Goal: Use online tool/utility: Use online tool/utility

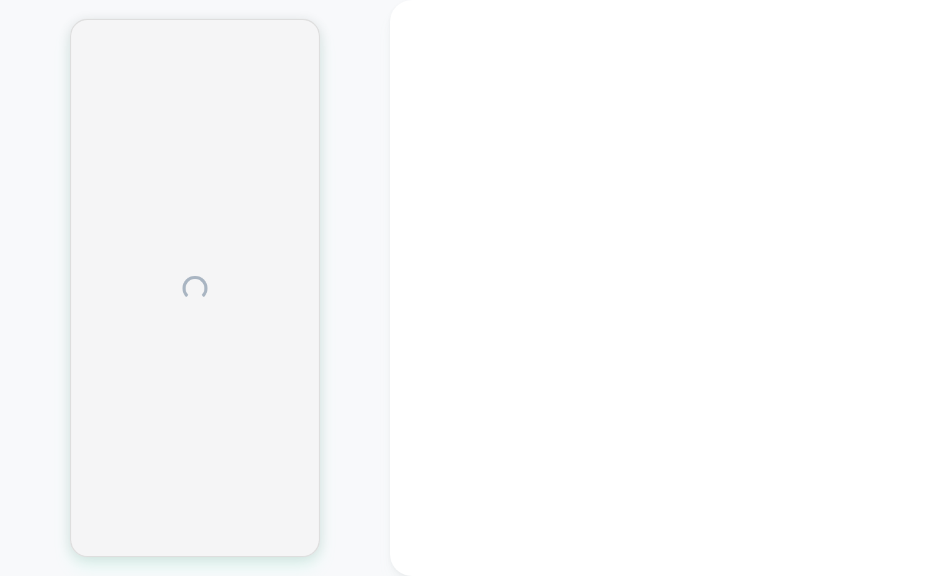
click at [344, 353] on div at bounding box center [195, 288] width 390 height 551
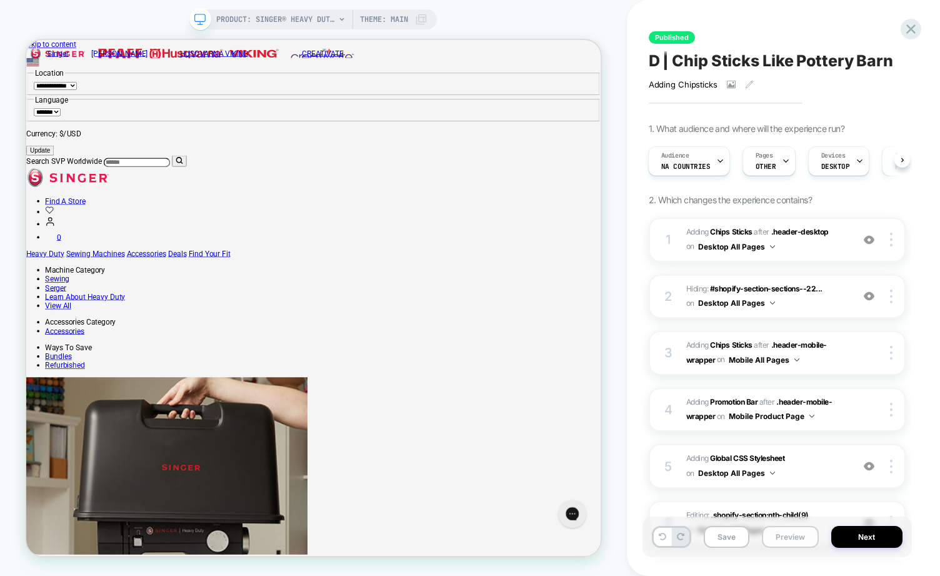
click at [792, 535] on button "Preview" at bounding box center [790, 537] width 57 height 22
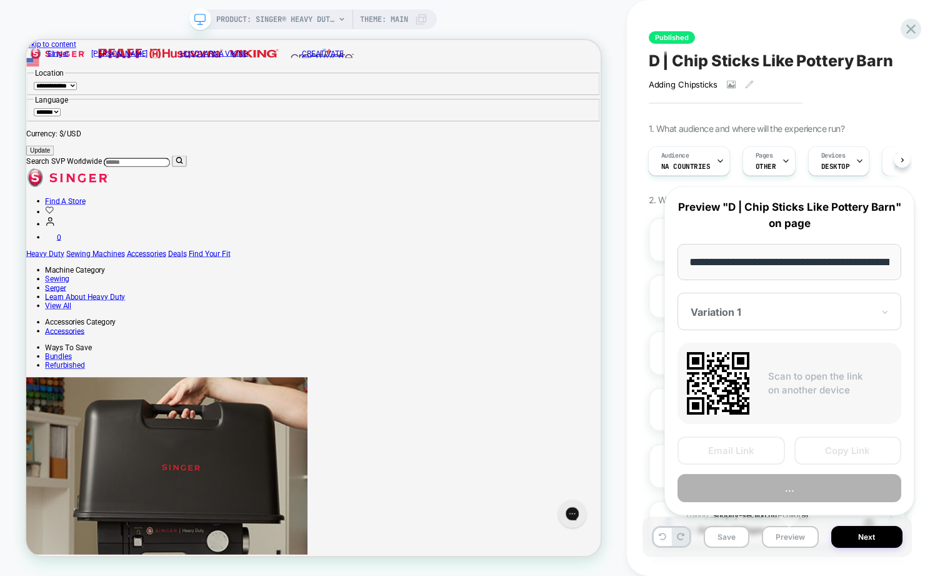
scroll to position [0, 349]
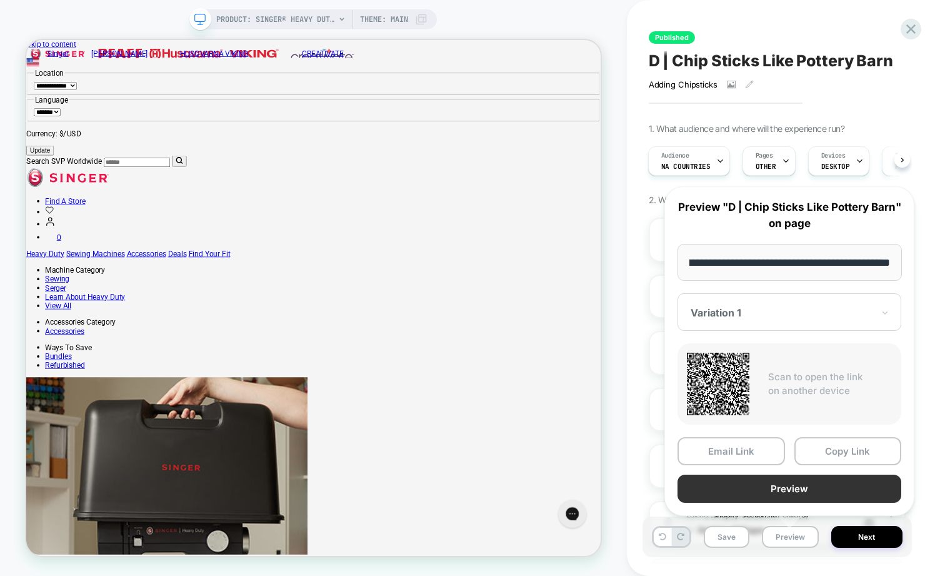
click at [788, 476] on button "Preview" at bounding box center [790, 489] width 224 height 28
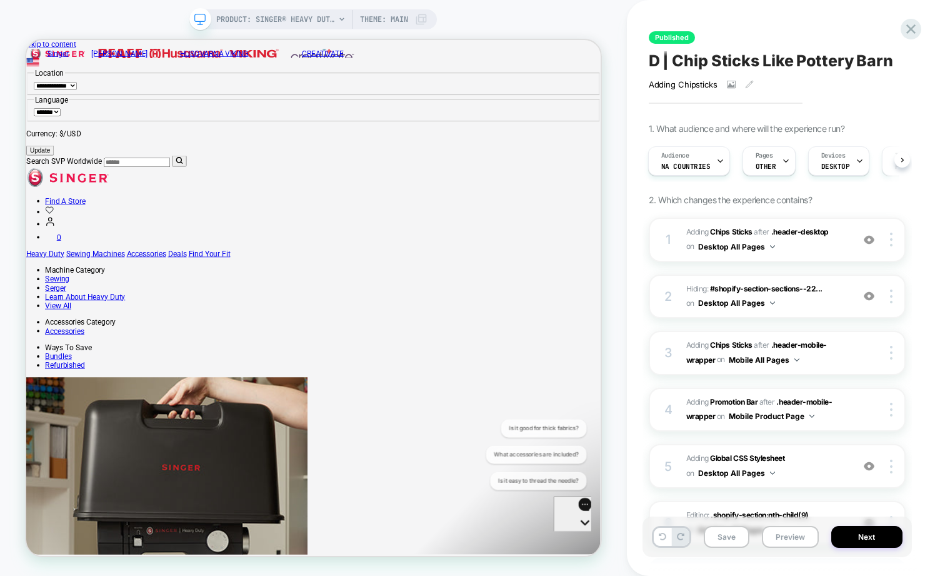
scroll to position [0, 0]
click at [701, 156] on div "Audience NA countries" at bounding box center [686, 161] width 74 height 28
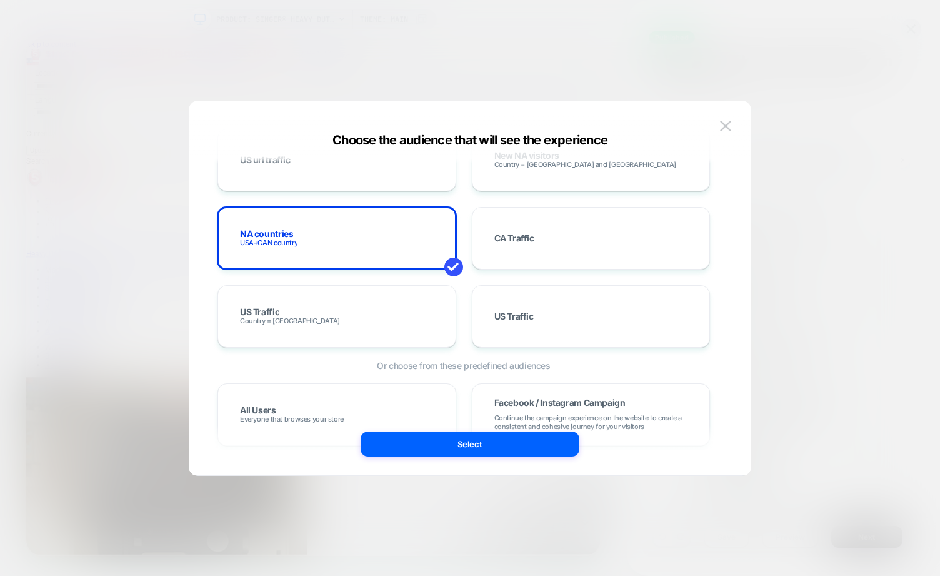
scroll to position [699, 0]
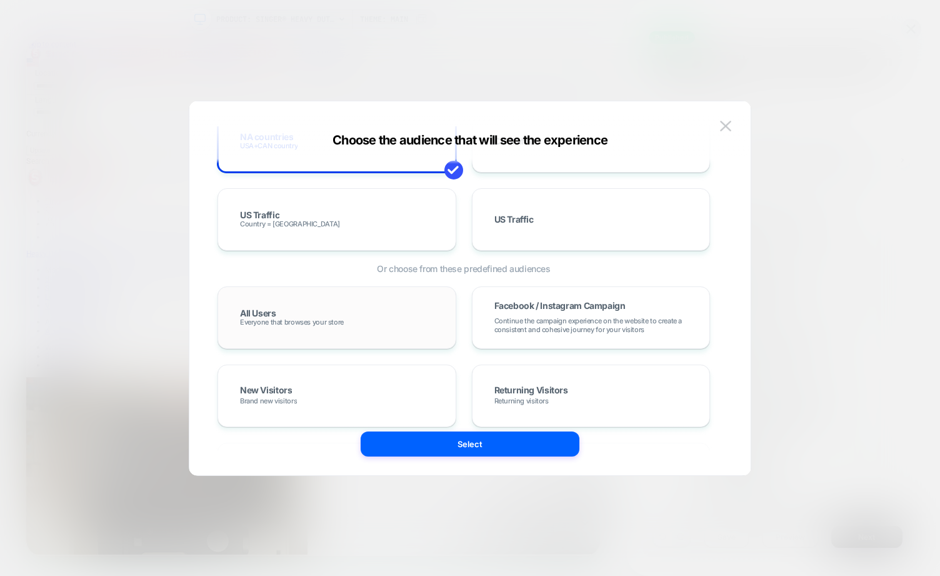
click at [334, 320] on span "Everyone that browses your store" at bounding box center [292, 322] width 104 height 9
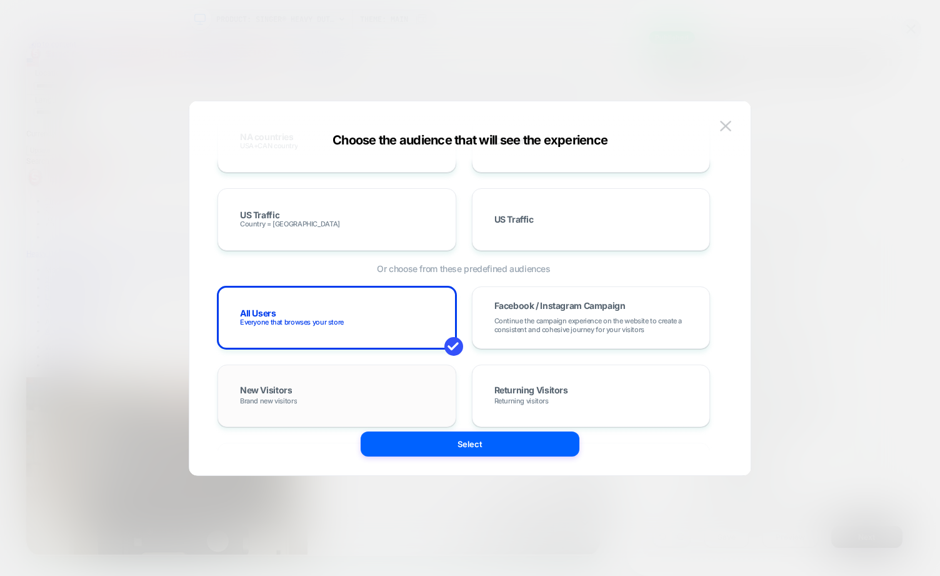
click at [418, 423] on div "New Visitors Brand new visitors" at bounding box center [337, 395] width 239 height 63
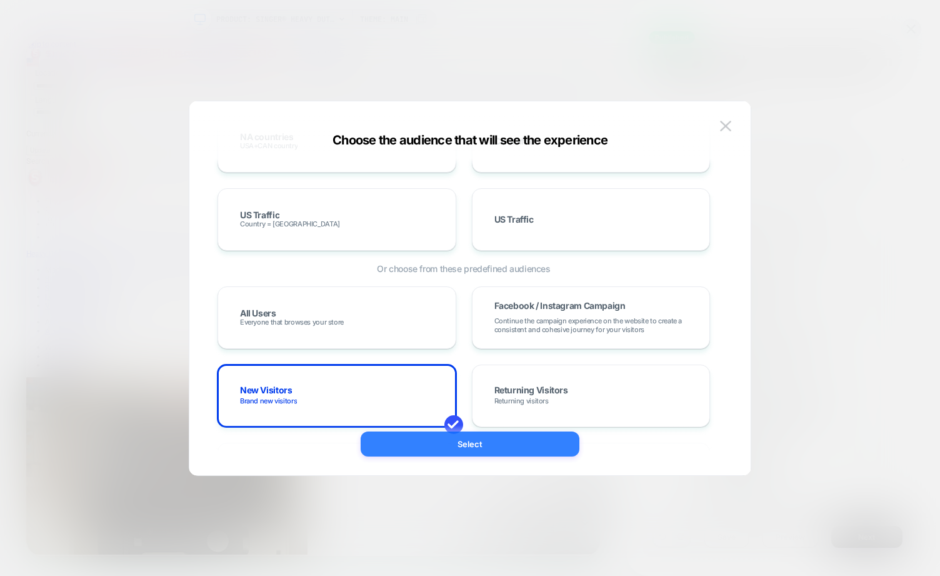
click at [428, 446] on button "Select" at bounding box center [470, 443] width 219 height 25
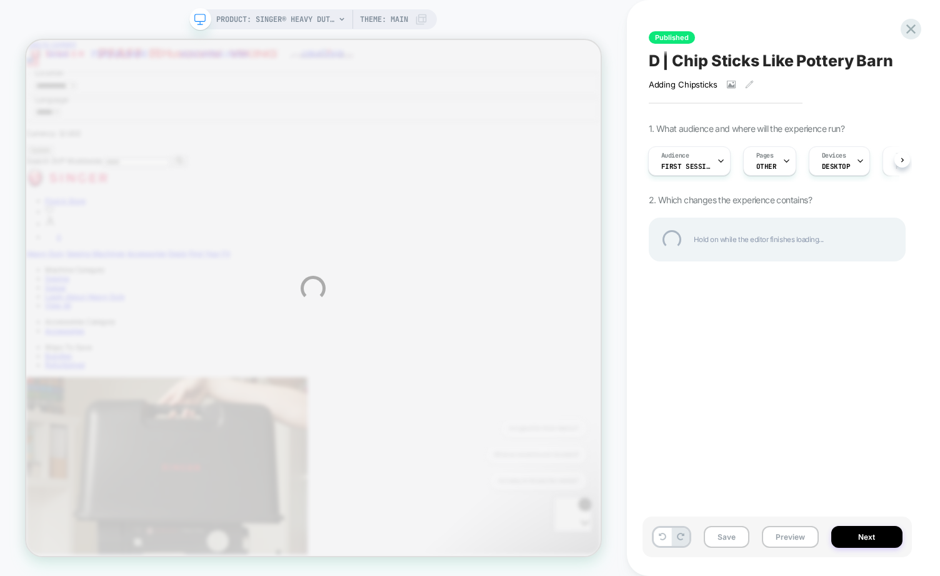
click at [693, 161] on div "PRODUCT: SINGER® Heavy Duty 4452 Rosewater Pink Sewing Machine PRODUCT: SINGER®…" at bounding box center [470, 288] width 940 height 576
click at [669, 165] on div "PRODUCT: SINGER® Heavy Duty 4452 Rosewater Pink Sewing Machine PRODUCT: SINGER®…" at bounding box center [470, 288] width 940 height 576
click at [676, 160] on div "PRODUCT: SINGER® Heavy Duty 4452 Rosewater Pink Sewing Machine PRODUCT: SINGER®…" at bounding box center [470, 288] width 940 height 576
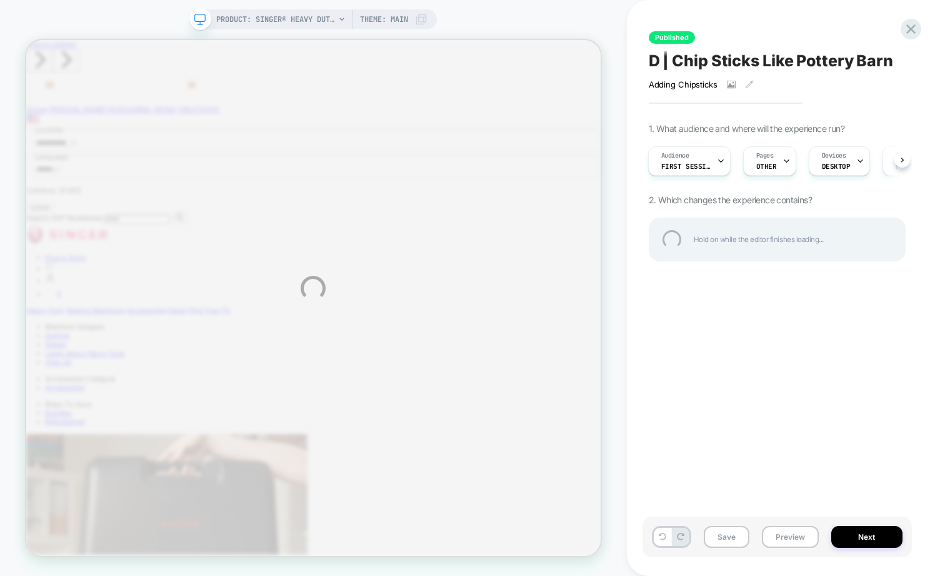
scroll to position [0, 0]
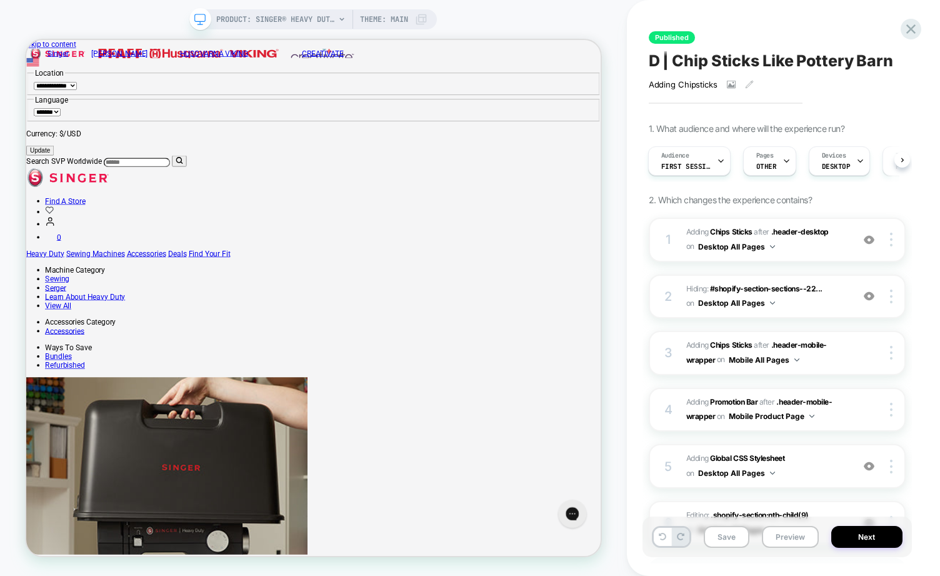
click at [681, 172] on div "Audience First Session" at bounding box center [686, 161] width 75 height 28
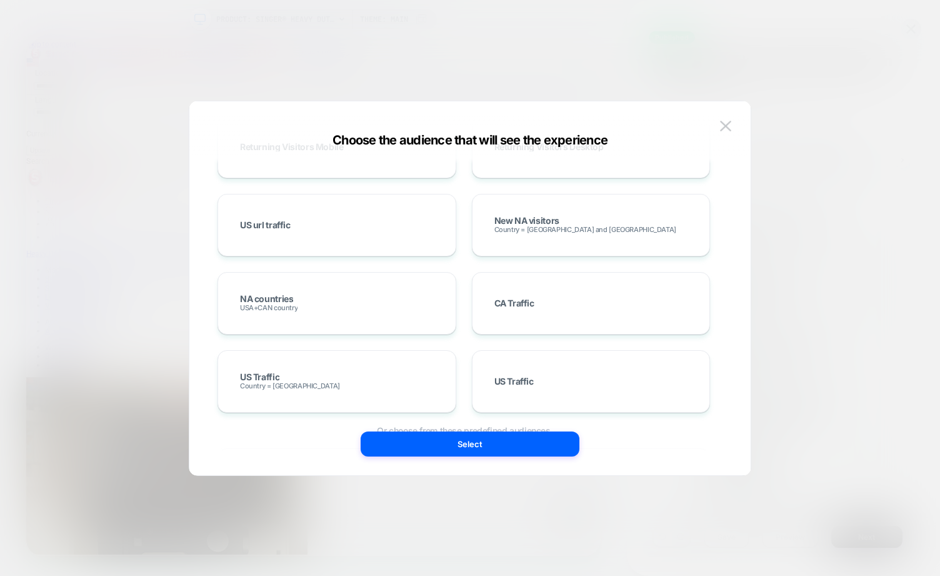
scroll to position [596, 0]
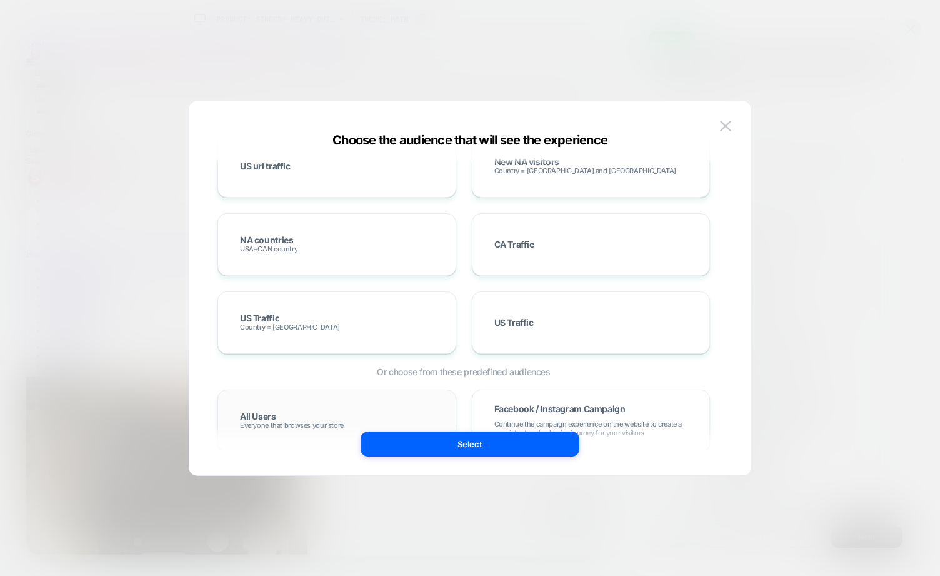
click at [263, 406] on div "All Users Everyone that browses your store" at bounding box center [337, 421] width 213 height 36
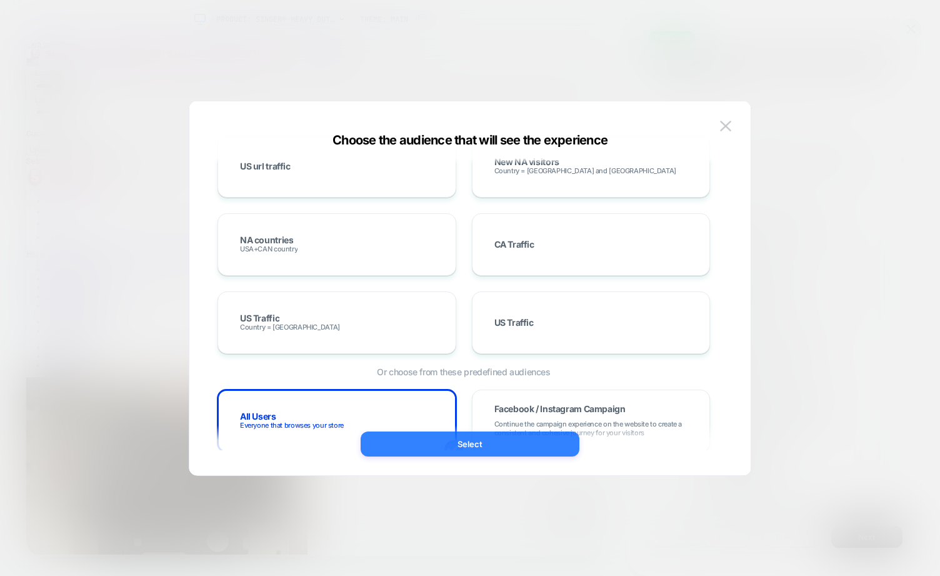
click at [424, 447] on button "Select" at bounding box center [470, 443] width 219 height 25
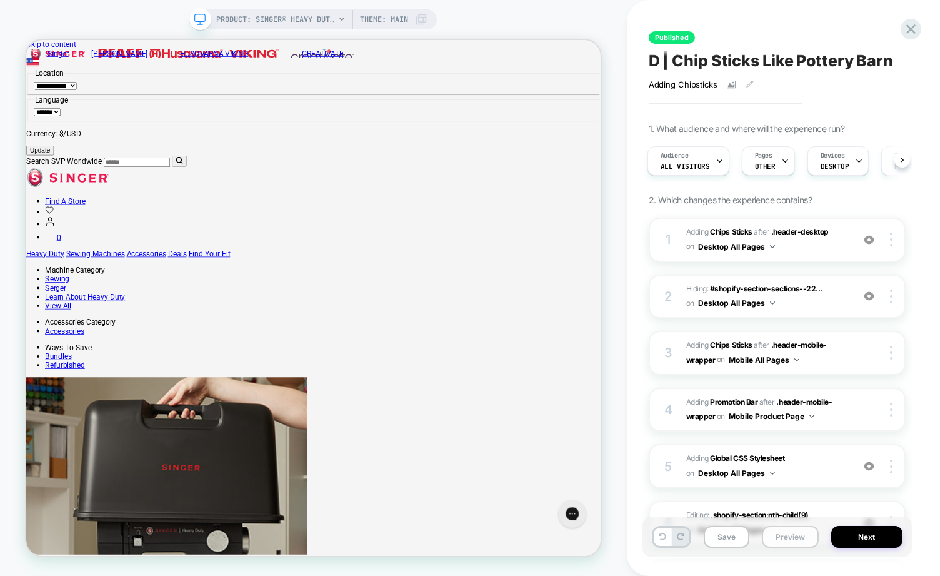
click at [794, 531] on button "Preview" at bounding box center [790, 537] width 57 height 22
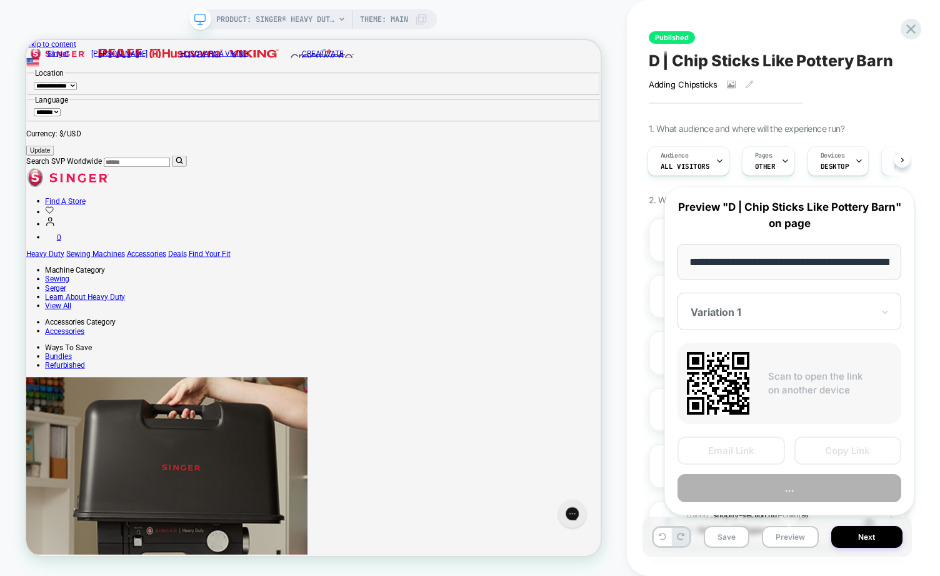
scroll to position [0, 349]
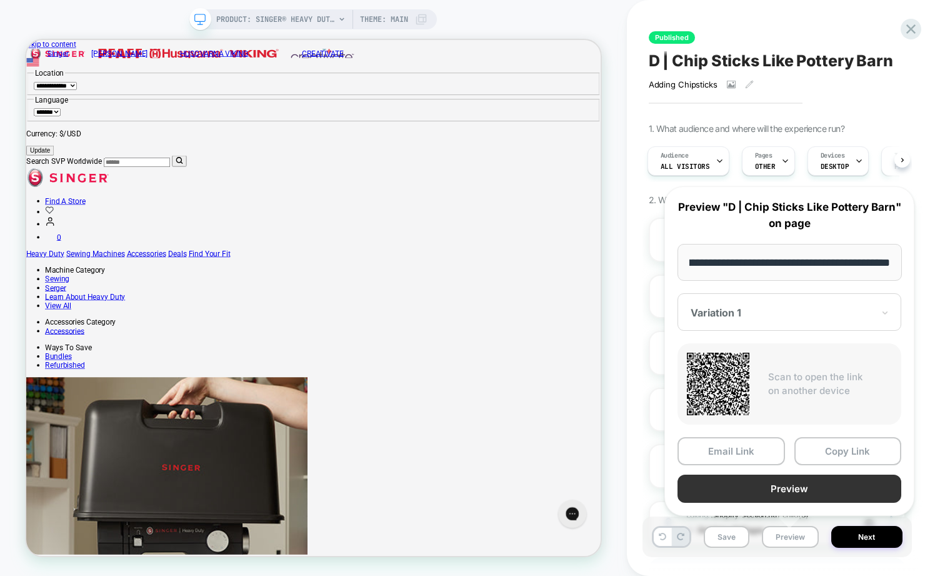
click at [785, 479] on button "Preview" at bounding box center [790, 489] width 224 height 28
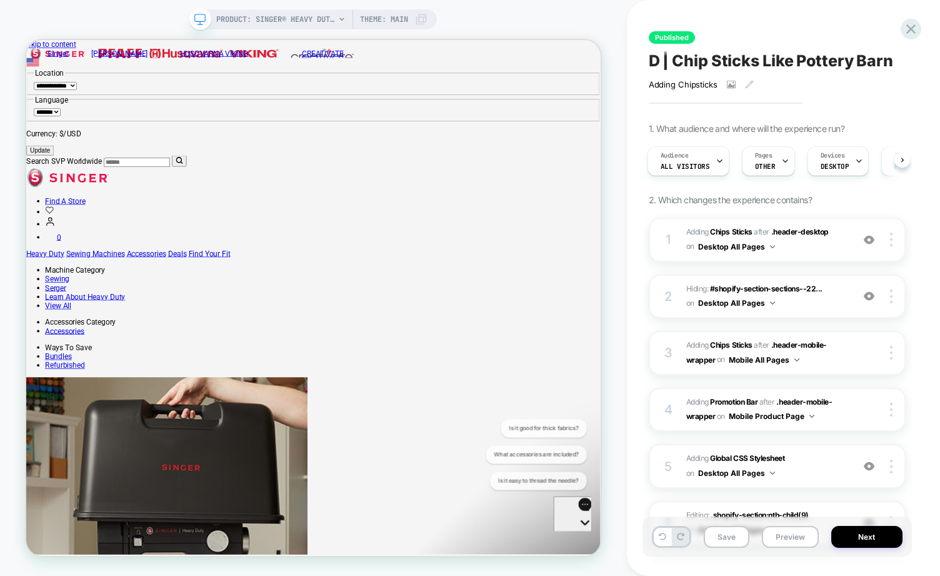
scroll to position [0, 0]
